Goal: Task Accomplishment & Management: Manage account settings

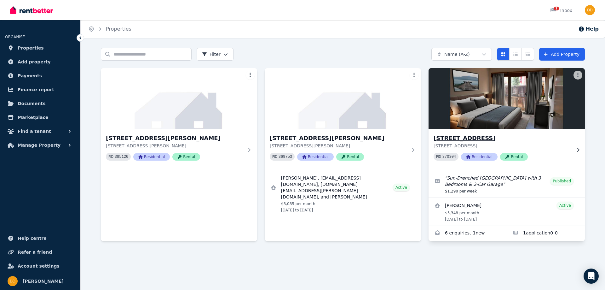
click at [518, 97] on img at bounding box center [507, 99] width 164 height 64
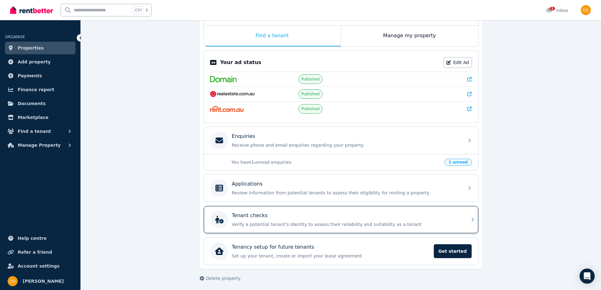
scroll to position [102, 0]
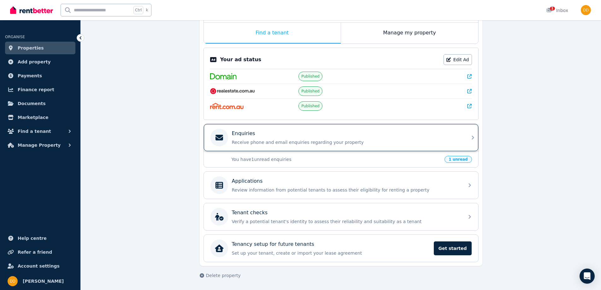
click at [241, 140] on p "Receive phone and email enquiries regarding your property" at bounding box center [346, 142] width 228 height 6
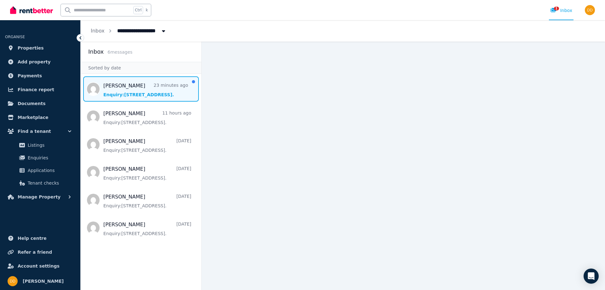
click at [115, 85] on span "Message list" at bounding box center [141, 88] width 121 height 25
